Goal: Transaction & Acquisition: Obtain resource

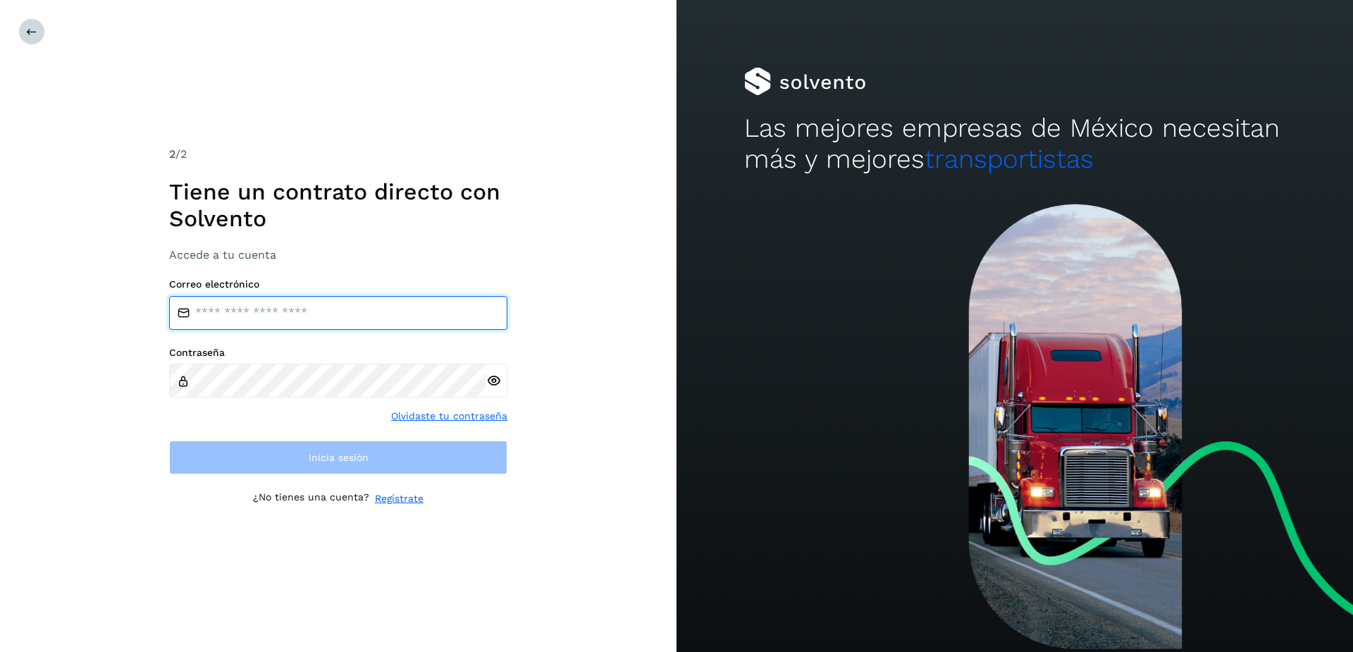
type input "**********"
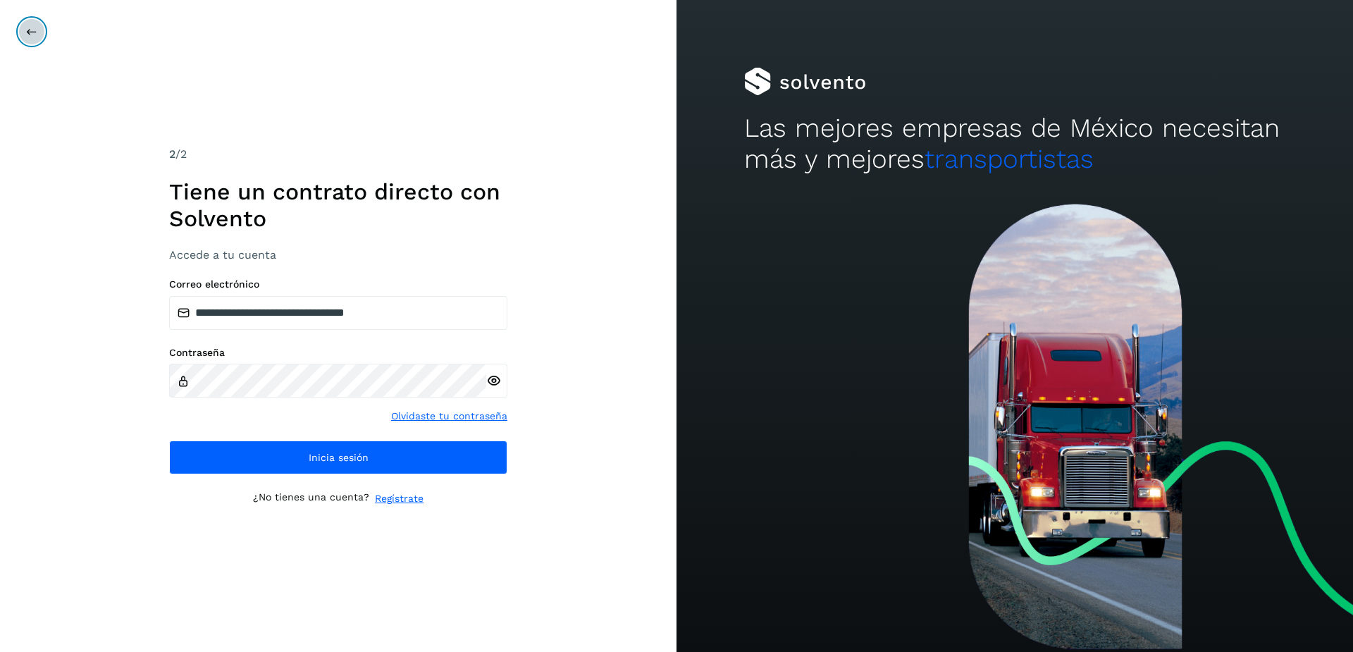
click at [27, 25] on button at bounding box center [31, 31] width 27 height 27
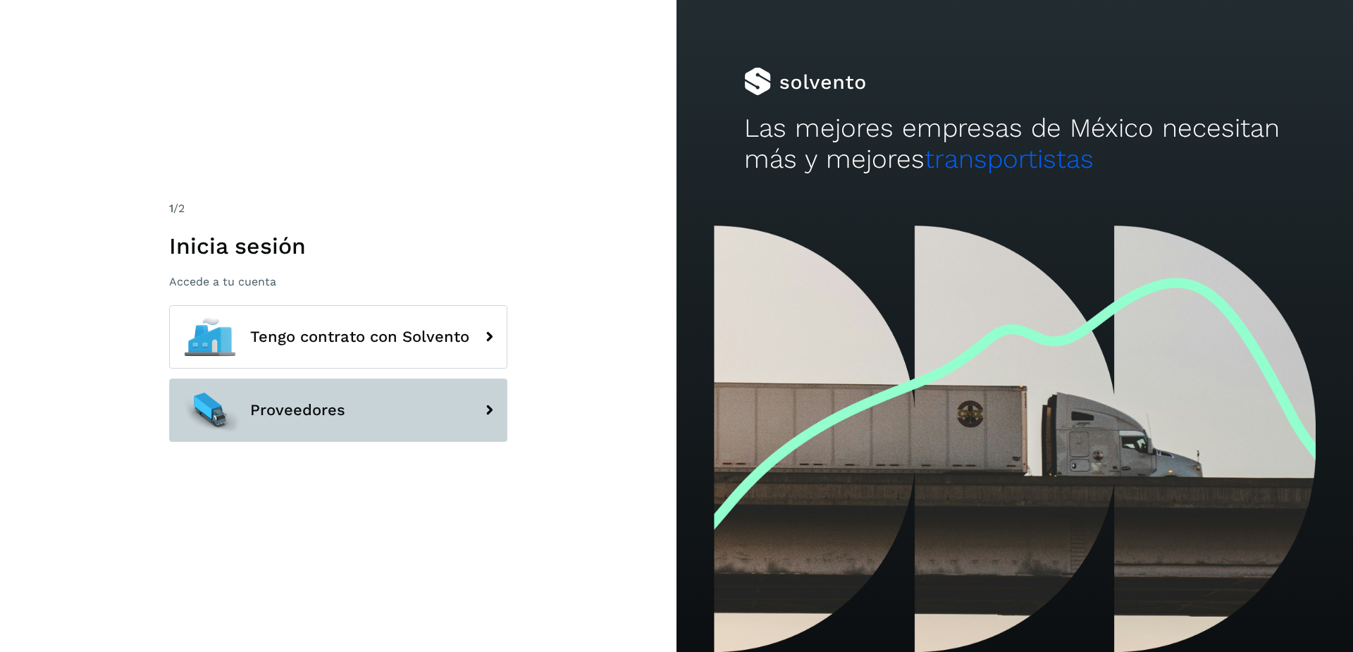
click at [262, 409] on span "Proveedores" at bounding box center [297, 410] width 95 height 17
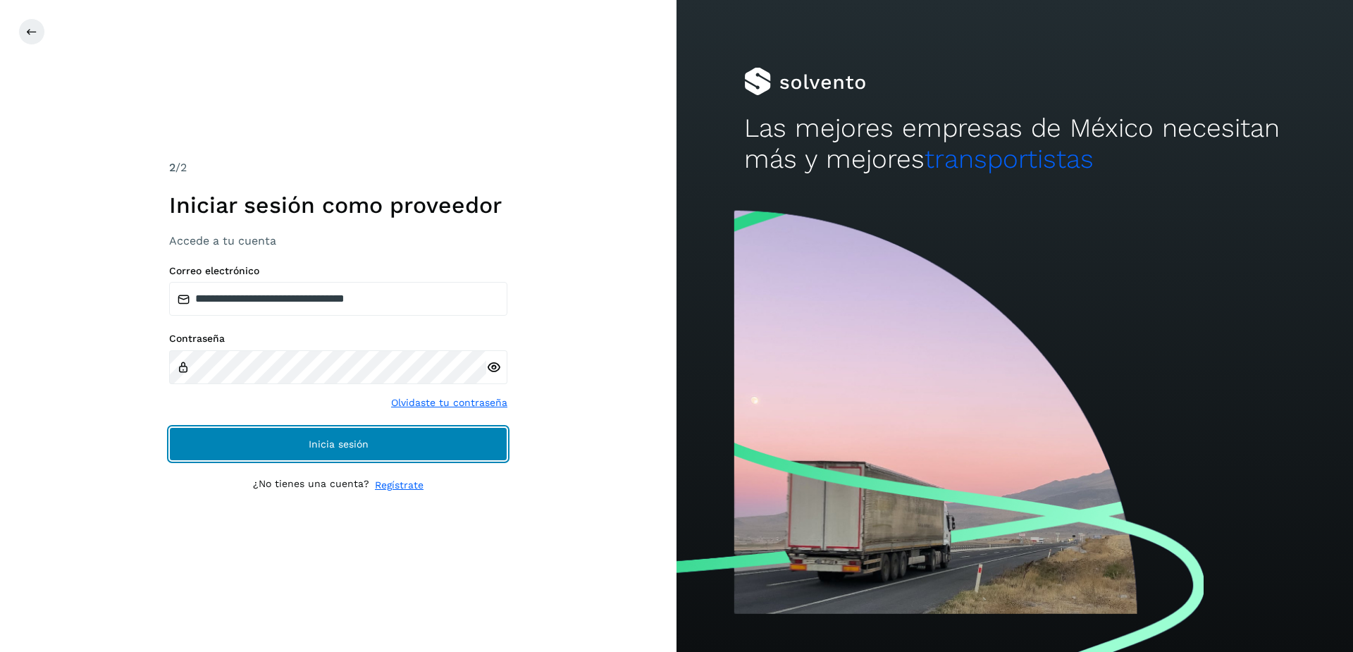
click at [367, 457] on button "Inicia sesión" at bounding box center [338, 444] width 338 height 34
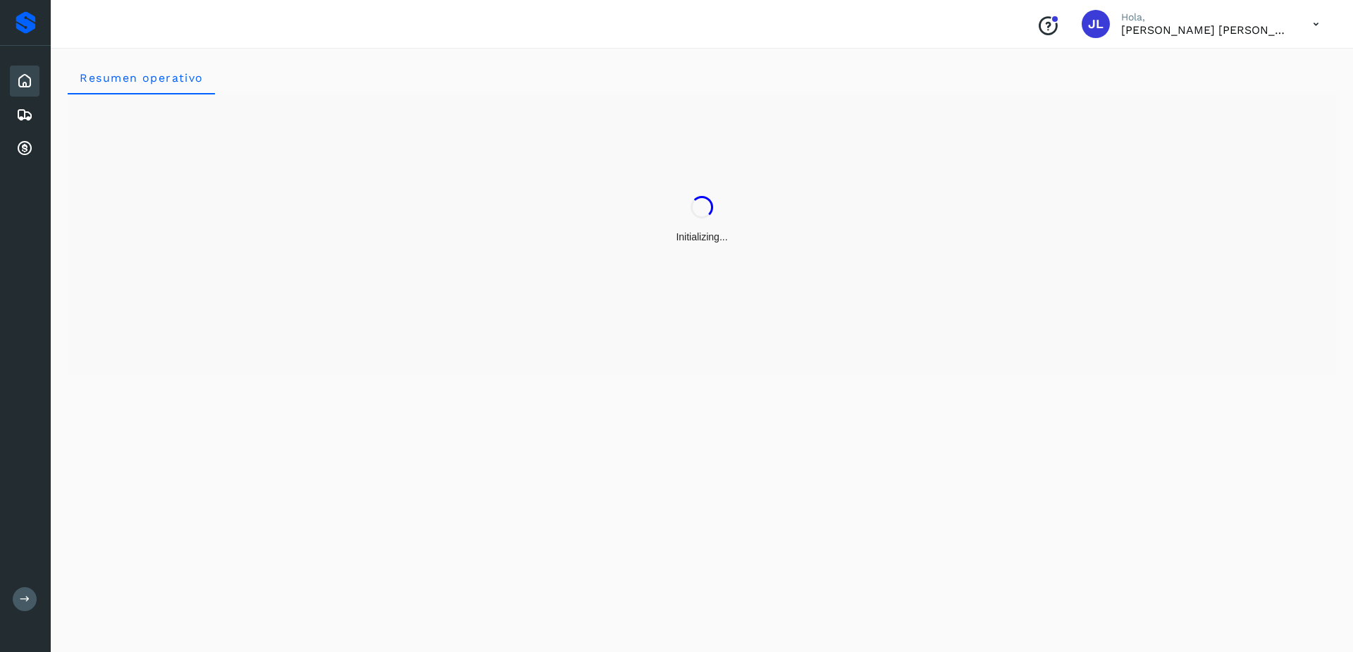
click at [392, 435] on div "Resumen operativo" at bounding box center [702, 348] width 1302 height 608
click at [20, 154] on icon at bounding box center [24, 148] width 17 height 17
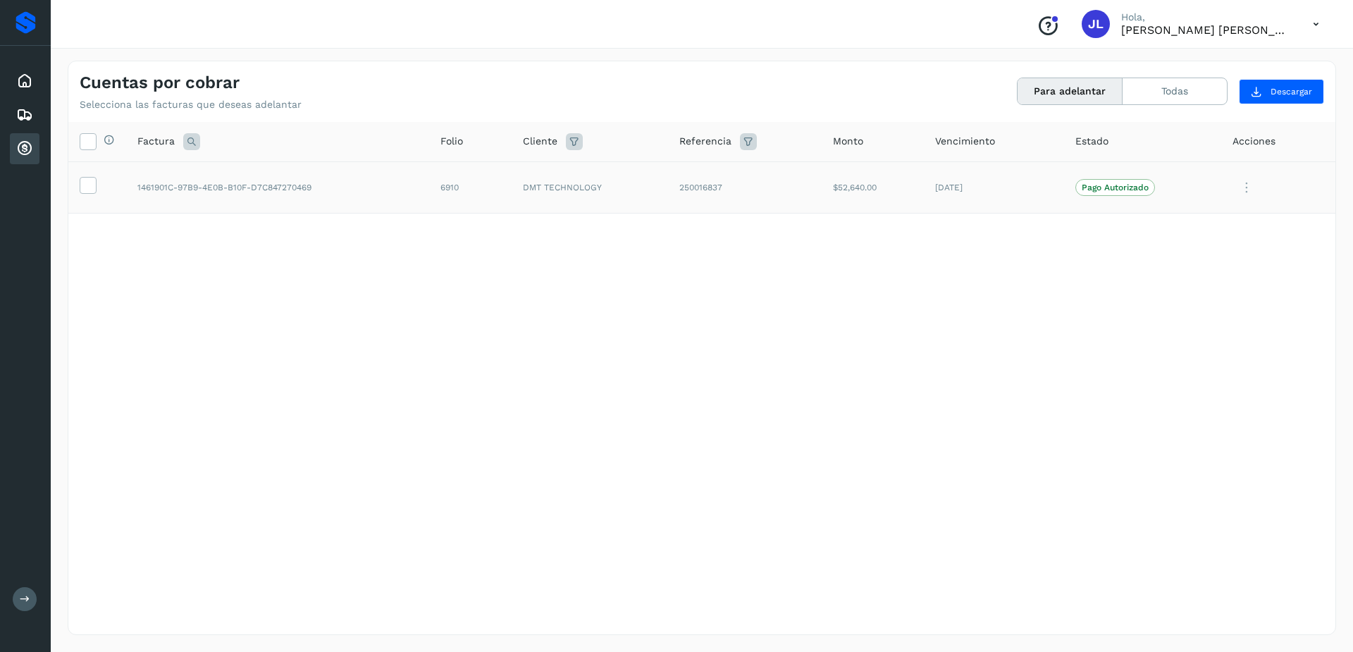
click at [76, 172] on td at bounding box center [97, 187] width 58 height 52
click at [95, 188] on label at bounding box center [88, 185] width 17 height 17
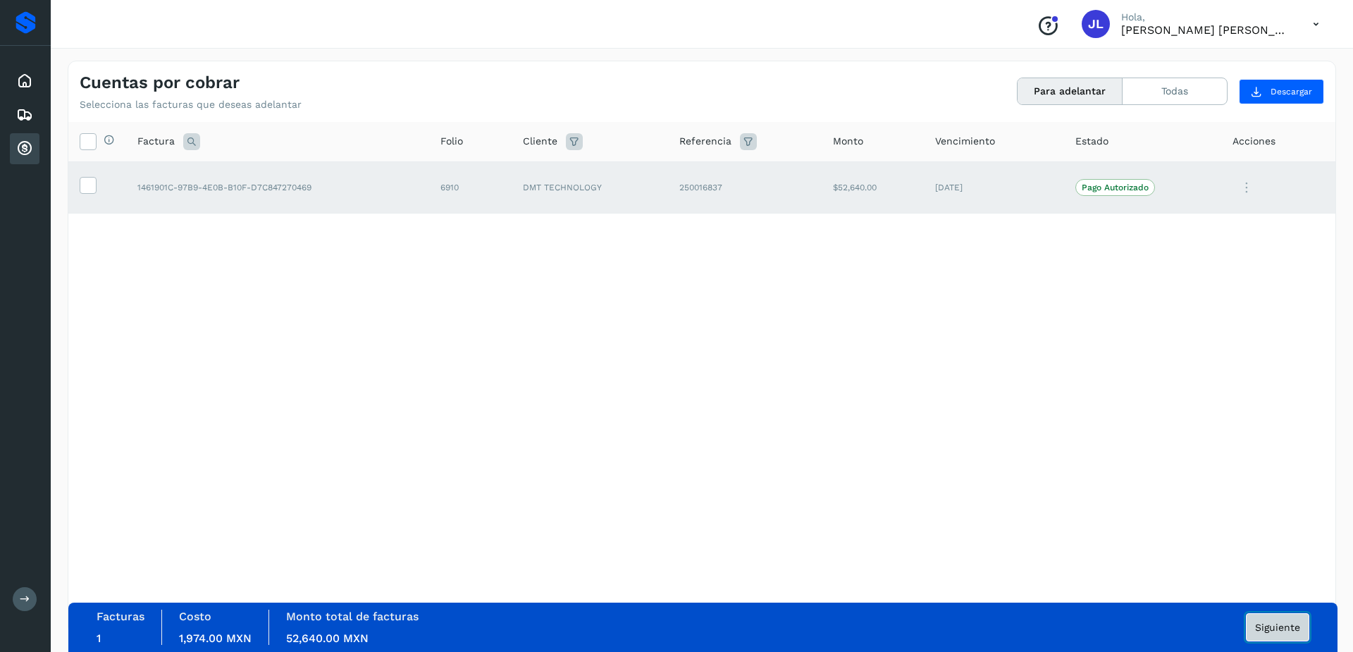
click at [1262, 621] on button "Siguiente" at bounding box center [1277, 627] width 63 height 28
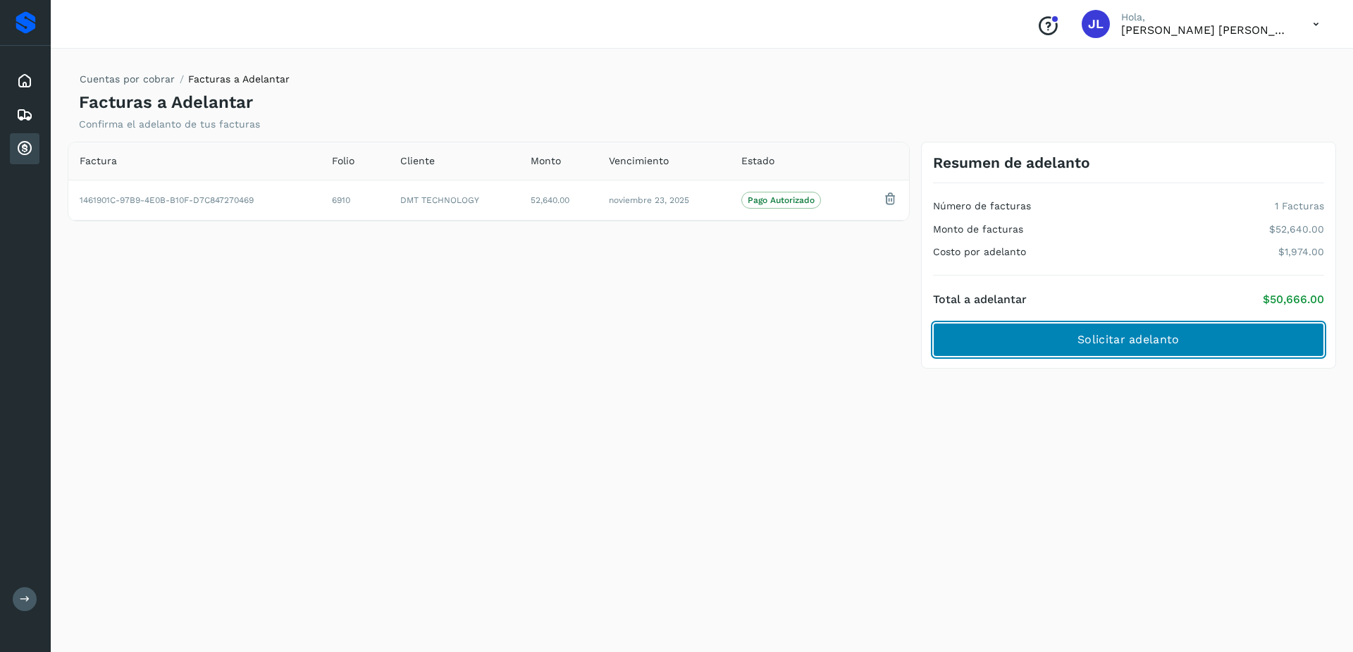
click at [1097, 351] on button "Solicitar adelanto" at bounding box center [1128, 340] width 391 height 34
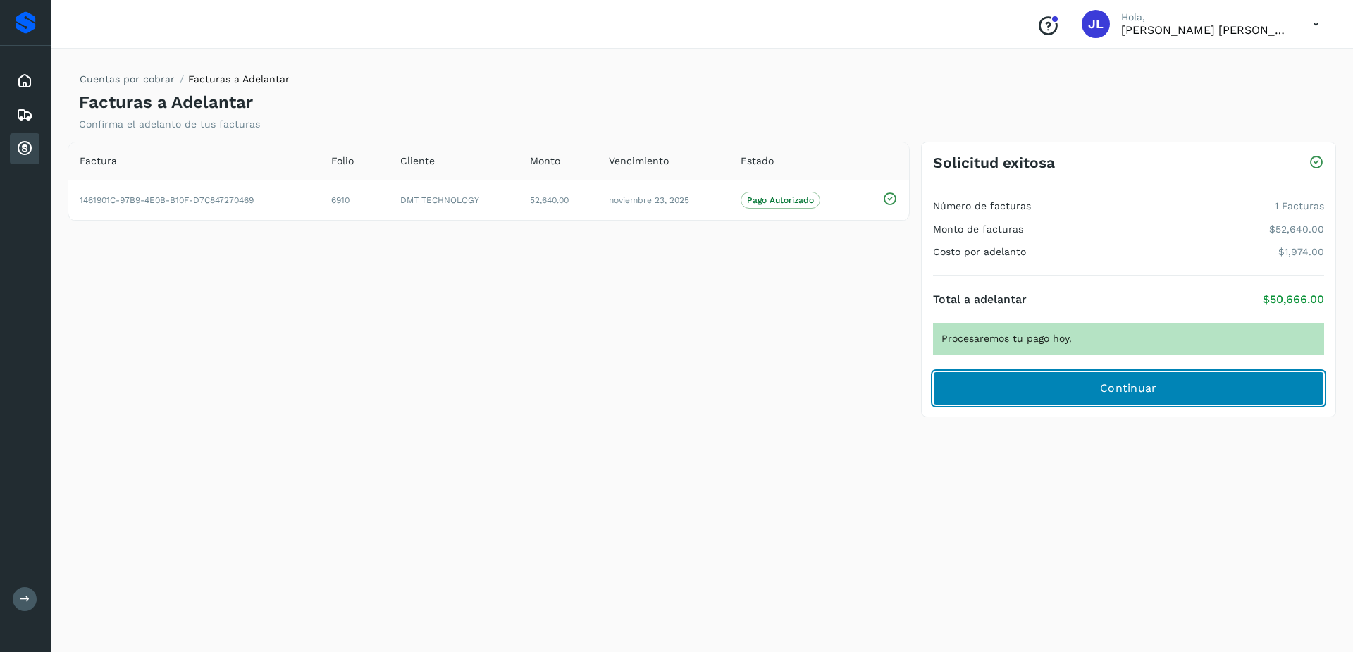
click at [1076, 380] on button "Continuar" at bounding box center [1128, 388] width 391 height 34
